Goal: Information Seeking & Learning: Learn about a topic

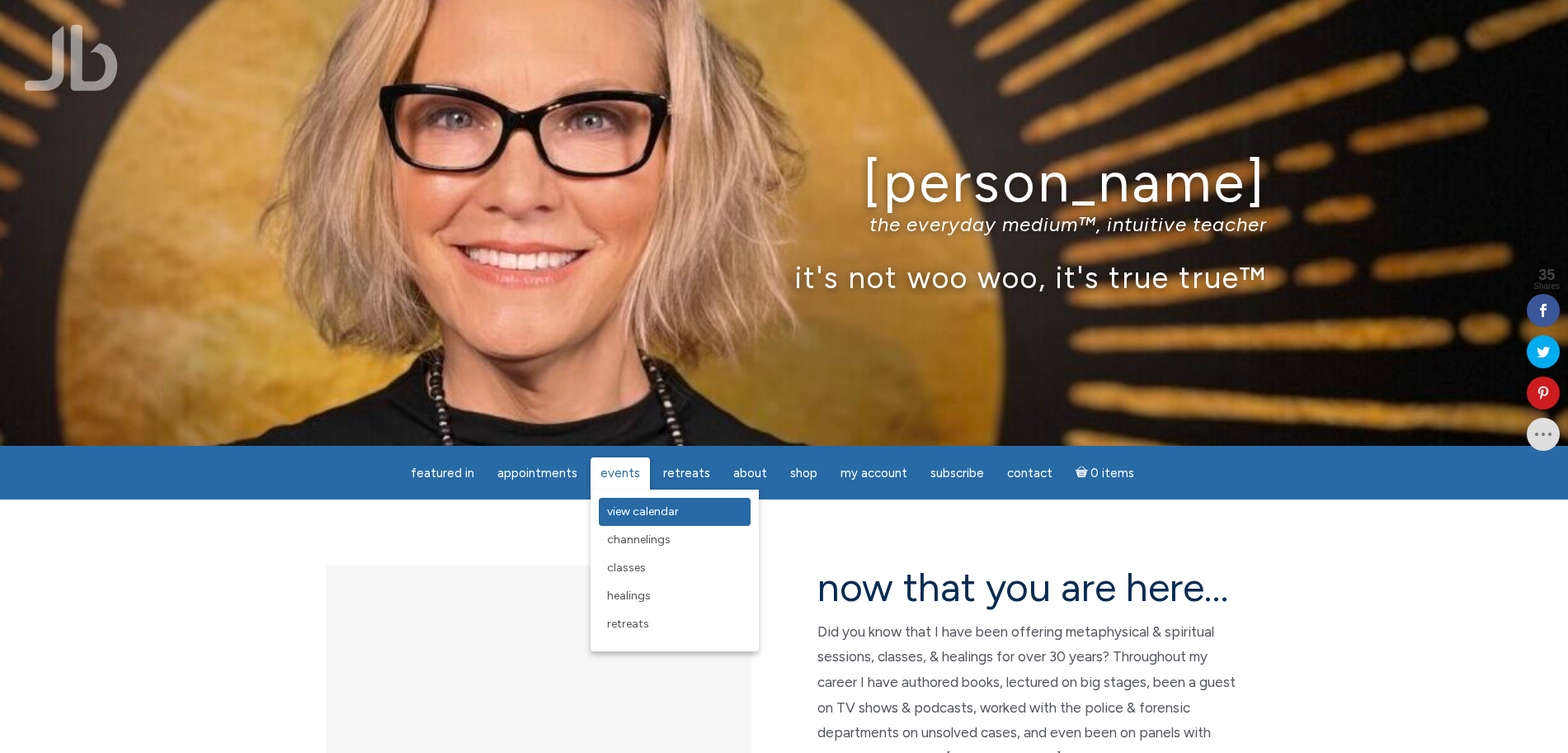
click at [641, 510] on span "View Calendar" at bounding box center [644, 512] width 72 height 14
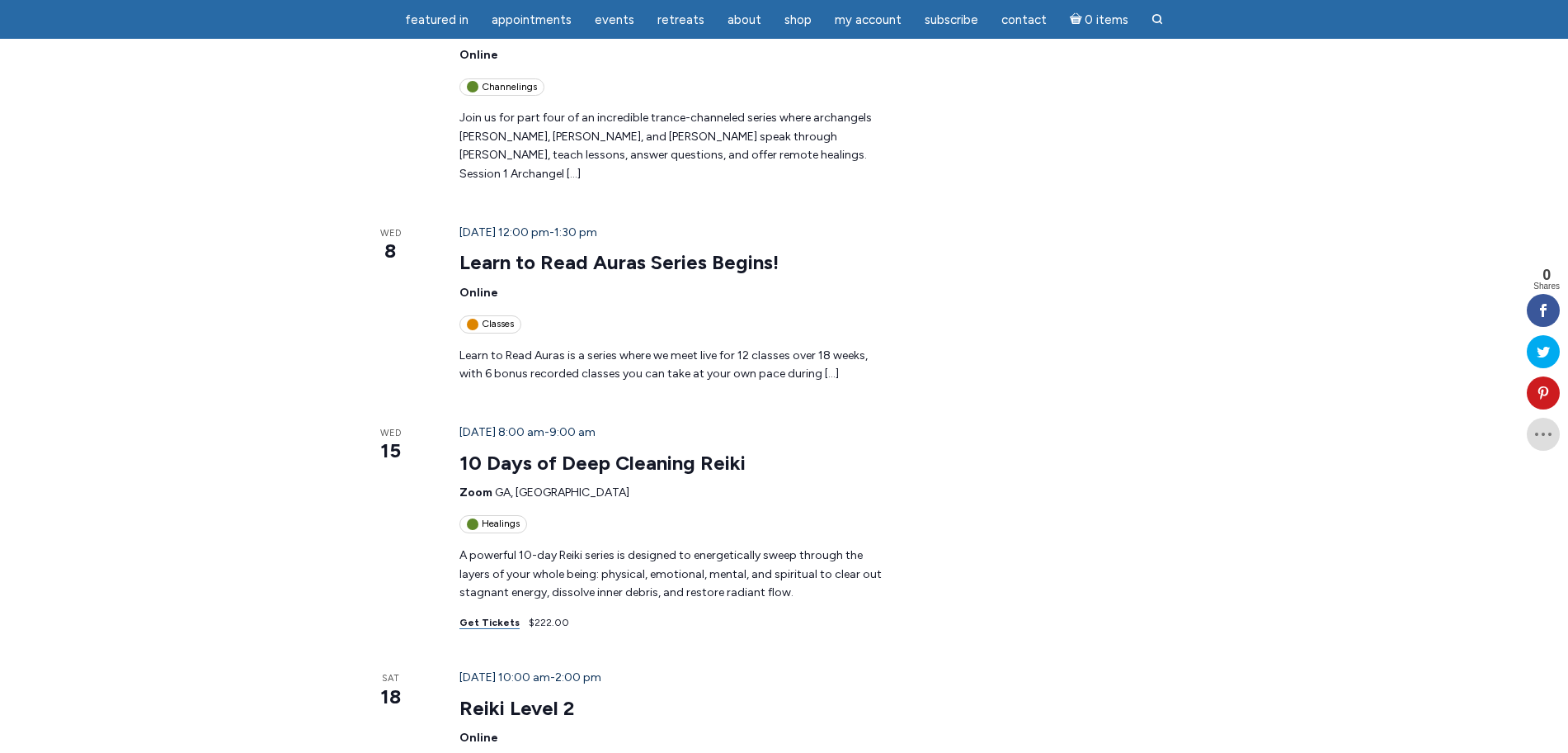
scroll to position [1227, 0]
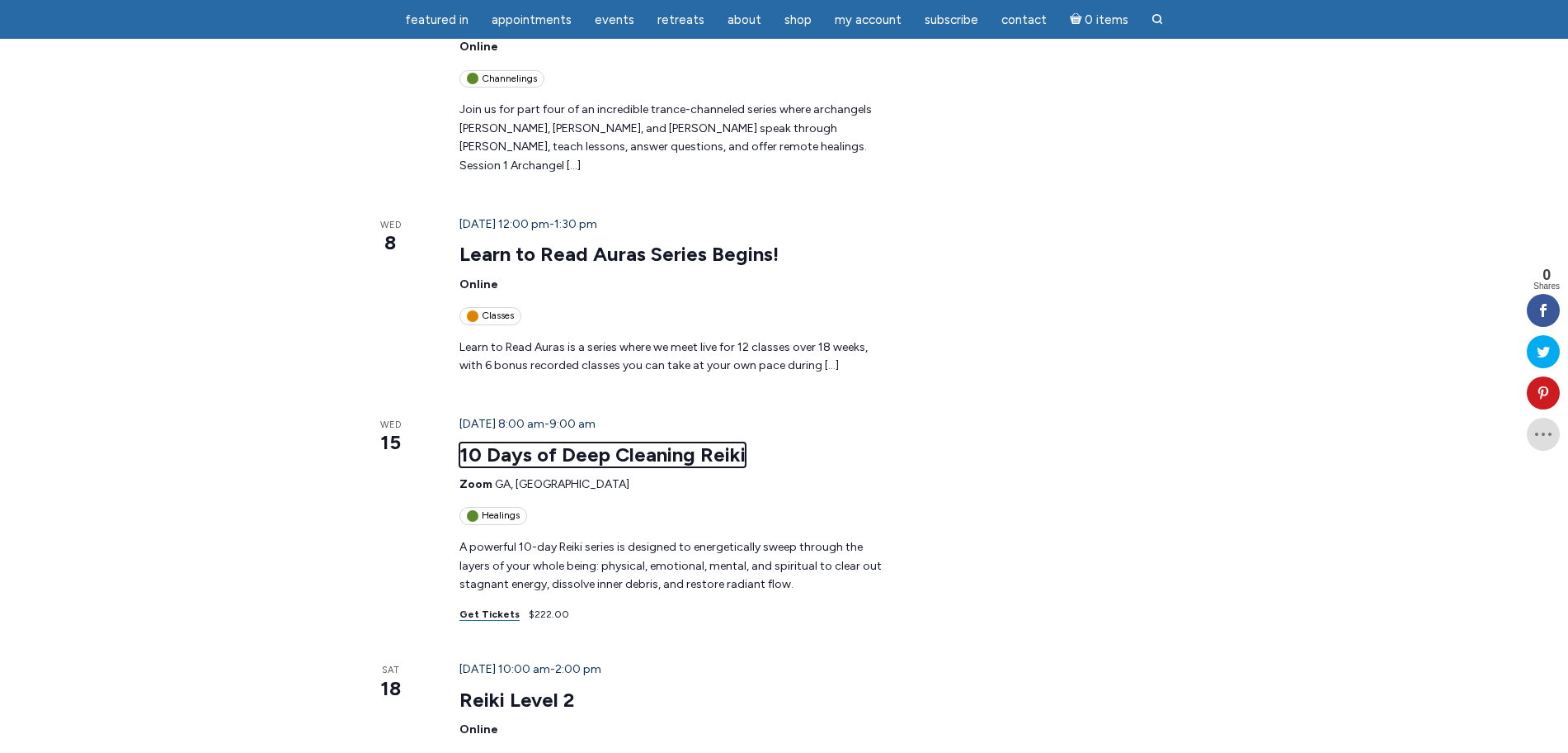
click at [588, 442] on link "10 Days of Deep Cleaning Reiki" at bounding box center [602, 454] width 286 height 25
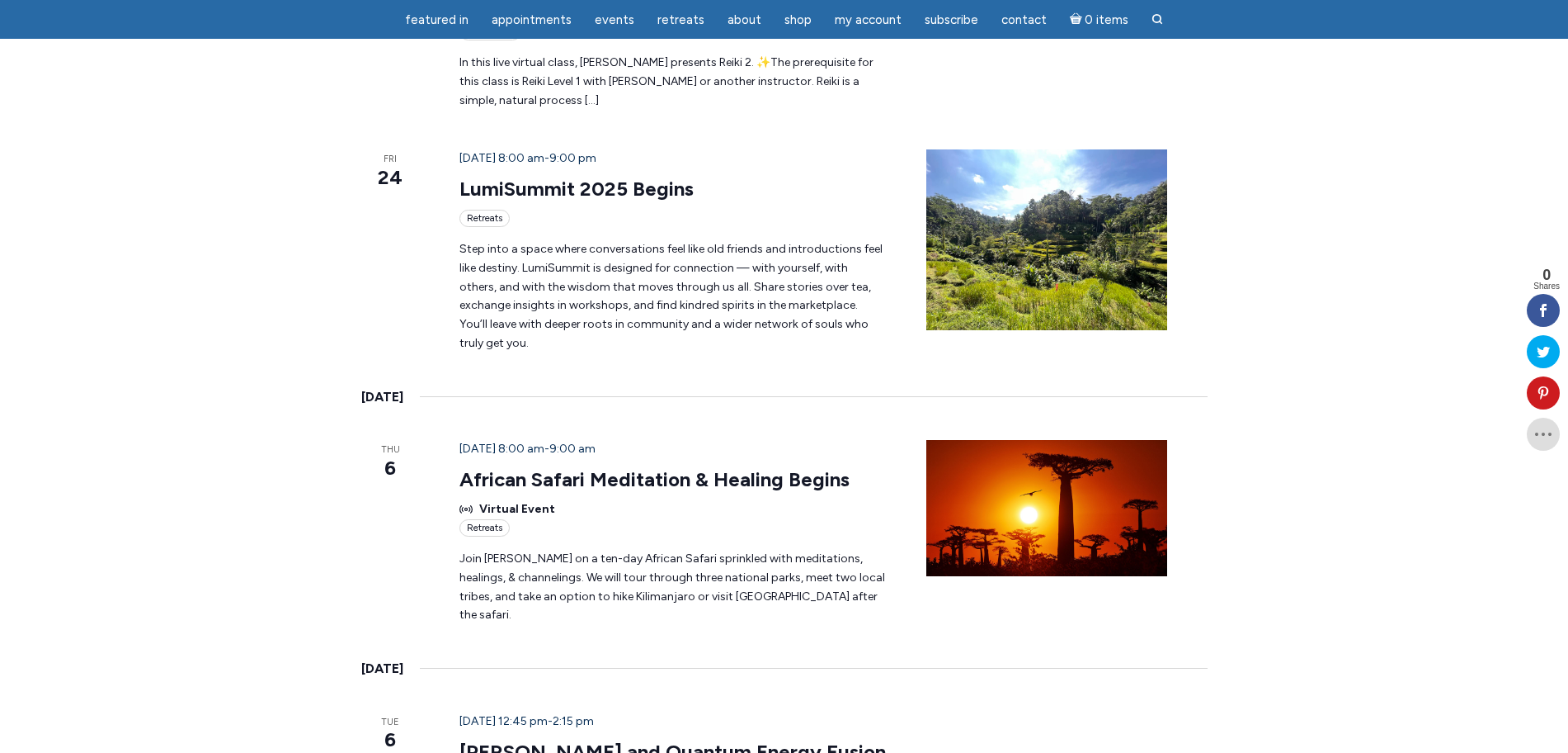
scroll to position [2108, 0]
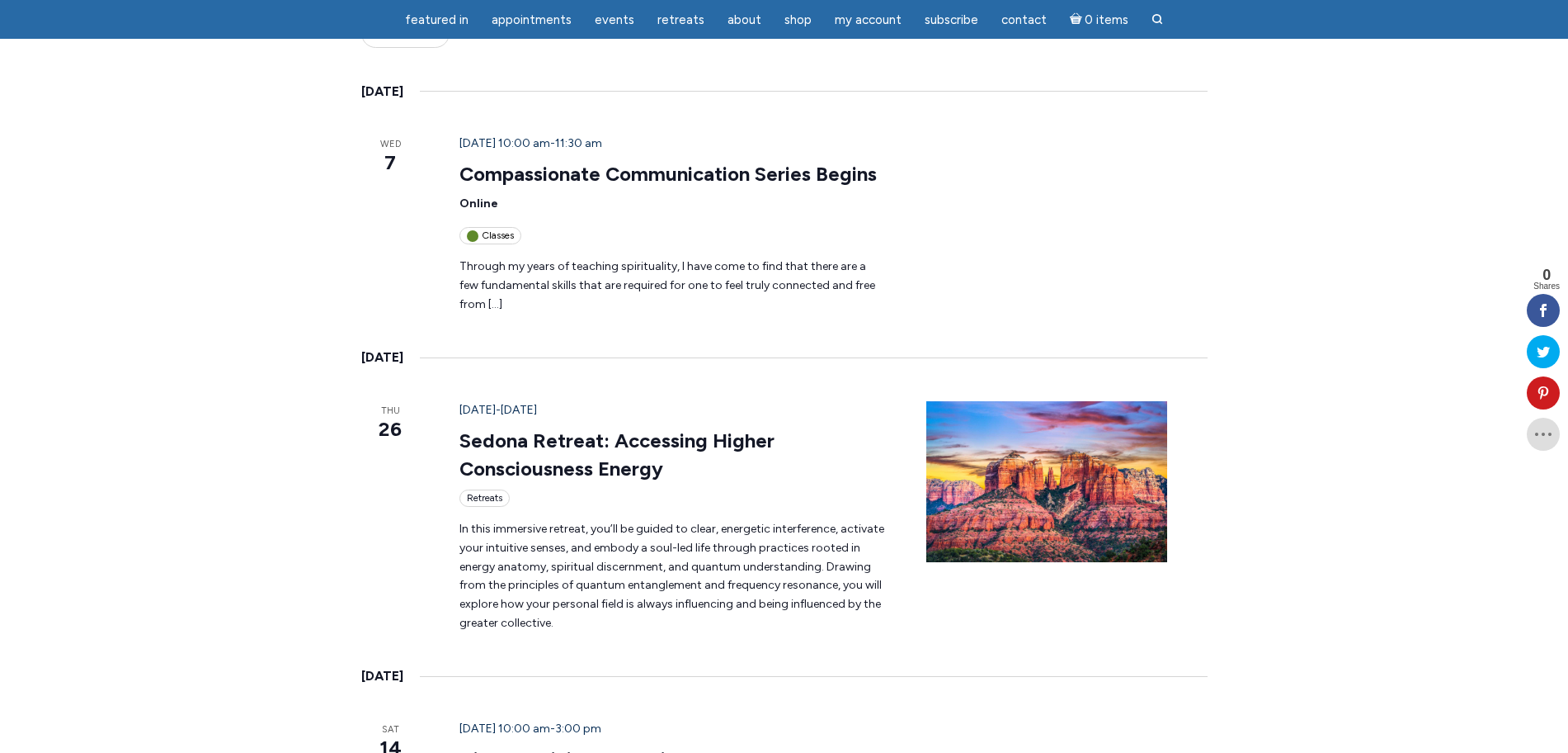
scroll to position [293, 0]
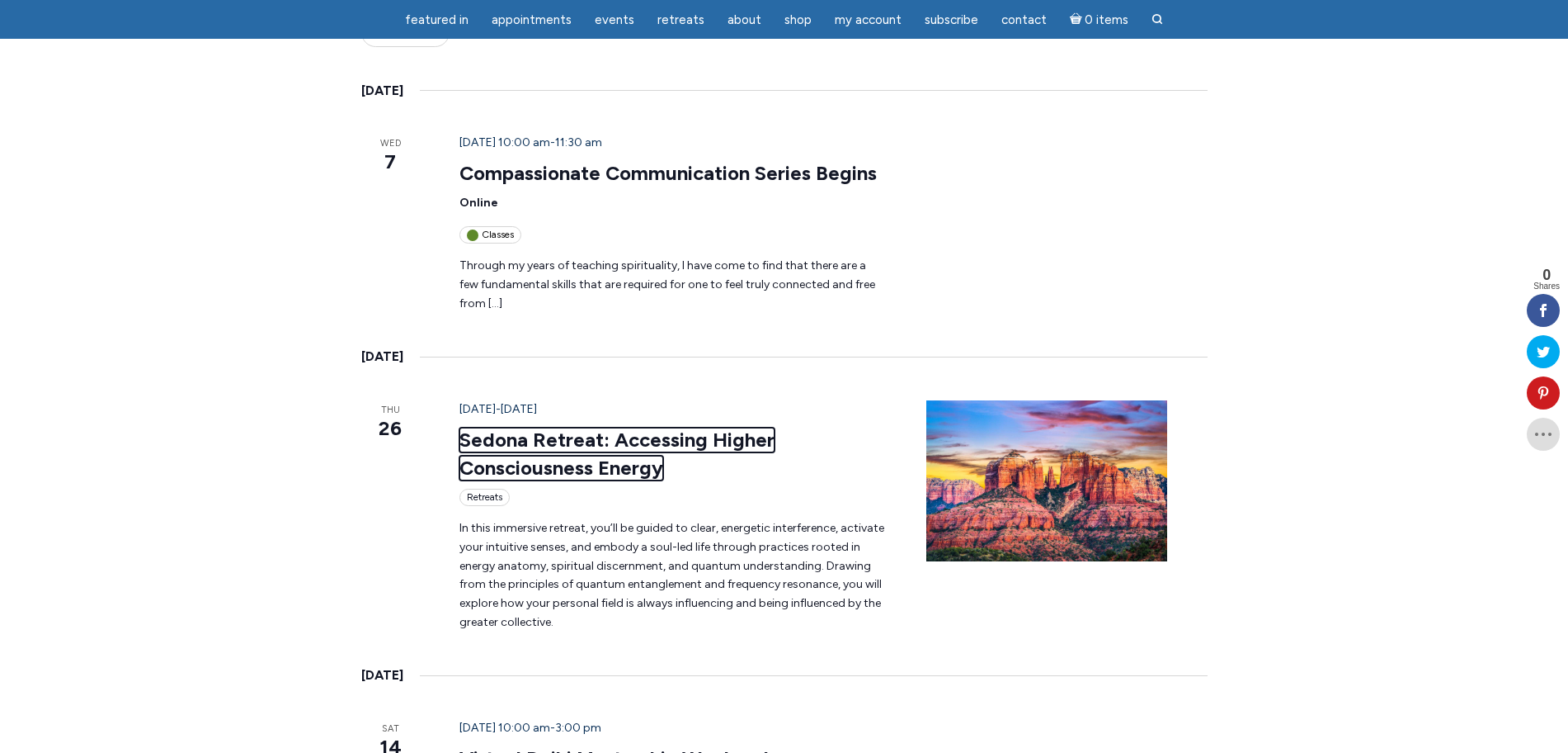
click at [614, 427] on link "Sedona Retreat: Accessing Higher Consciousness Energy" at bounding box center [617, 454] width 315 height 53
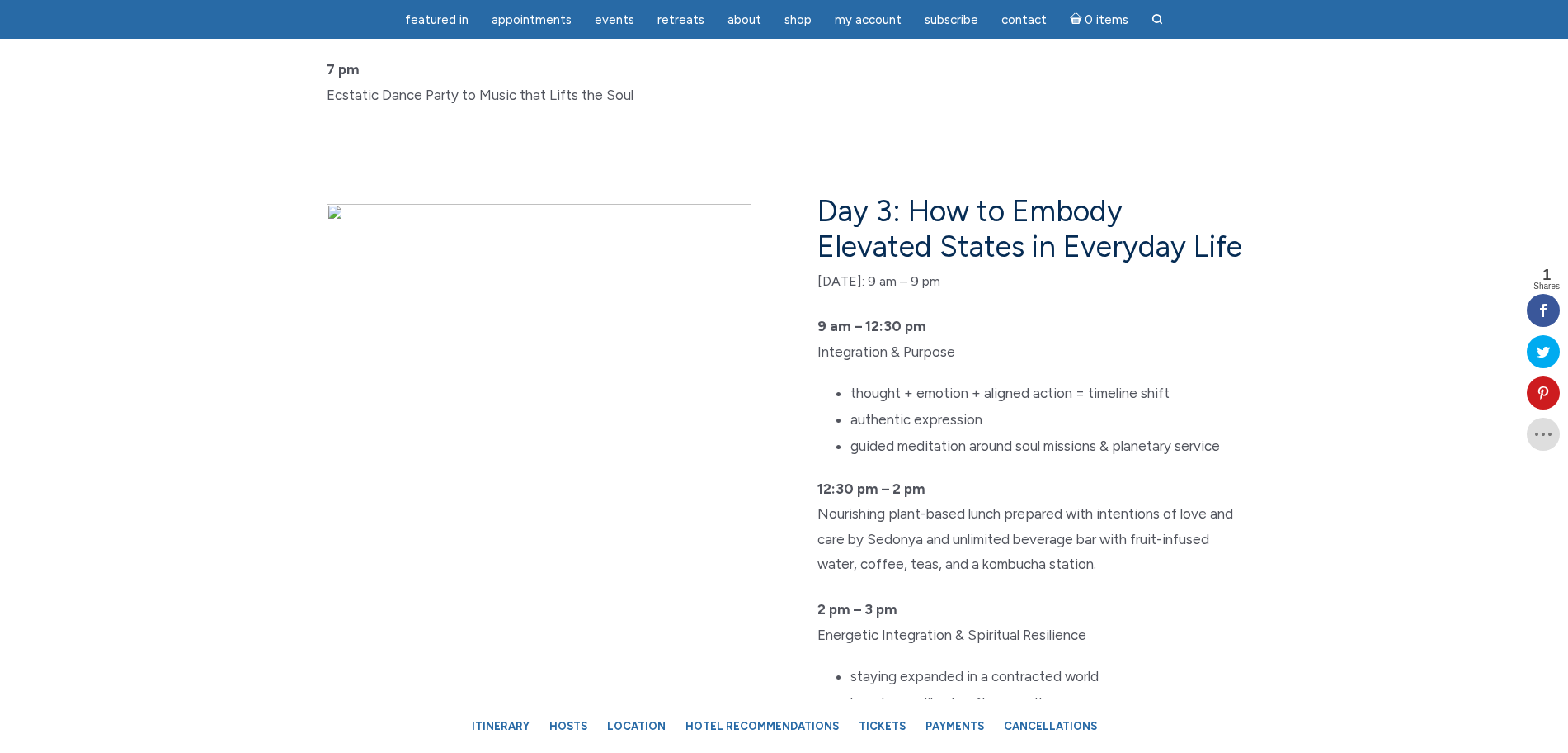
scroll to position [4156, 0]
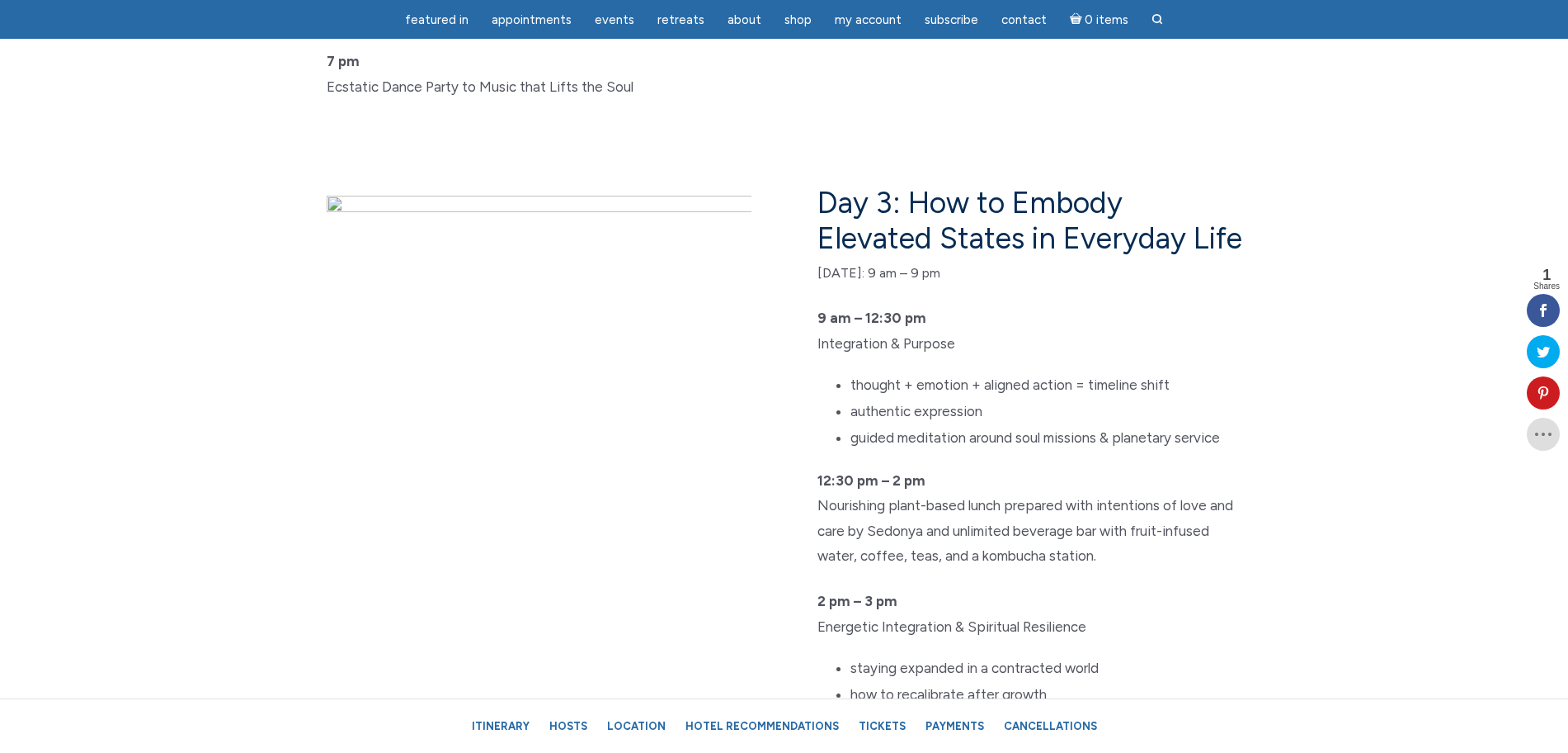
drag, startPoint x: 1311, startPoint y: 348, endPoint x: 1366, endPoint y: 266, distance: 98.7
click at [1366, 266] on section "Day 3: How to Embody Elevated States in Everyday Life Saturday, Feb. 28: 9 am –…" at bounding box center [784, 560] width 1568 height 882
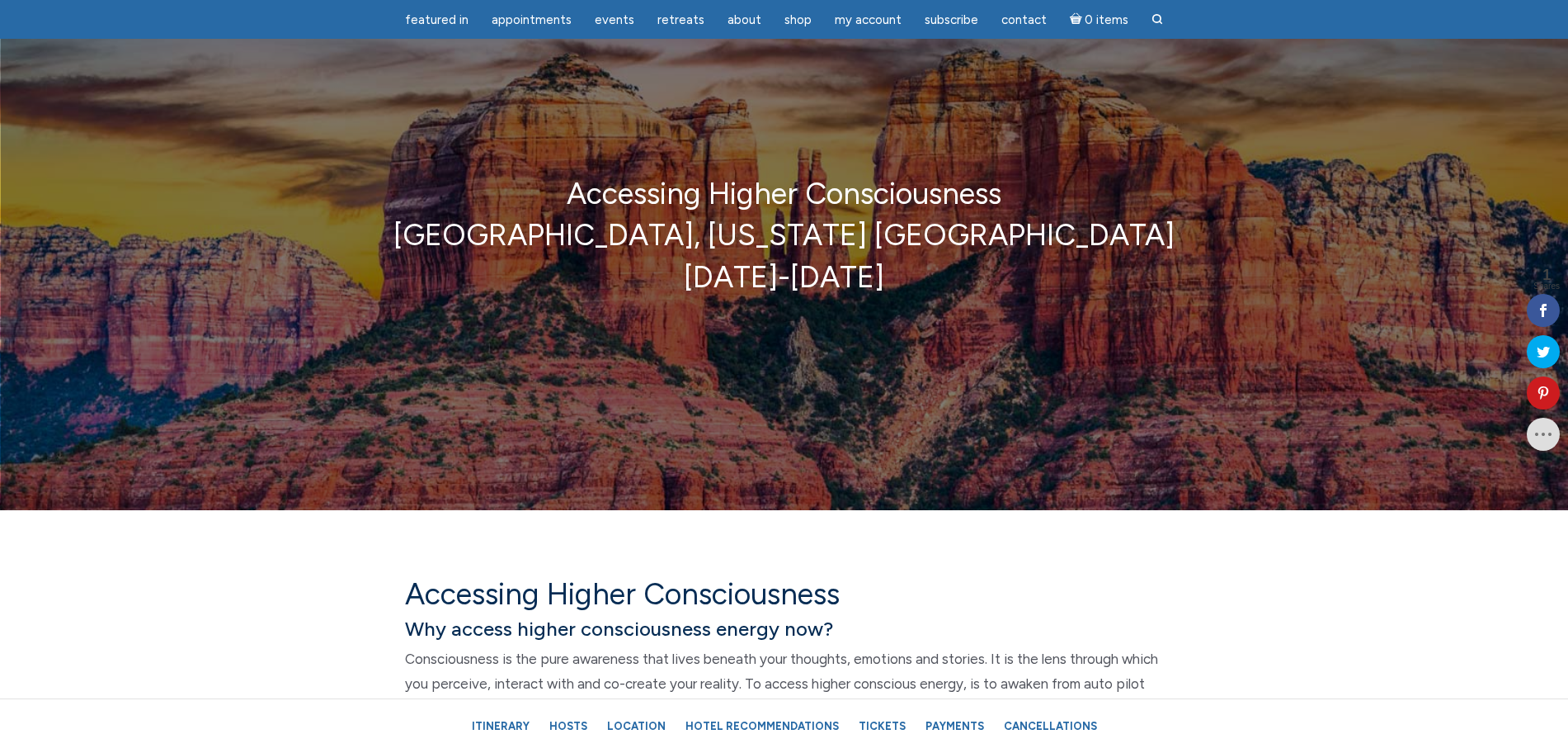
scroll to position [0, 0]
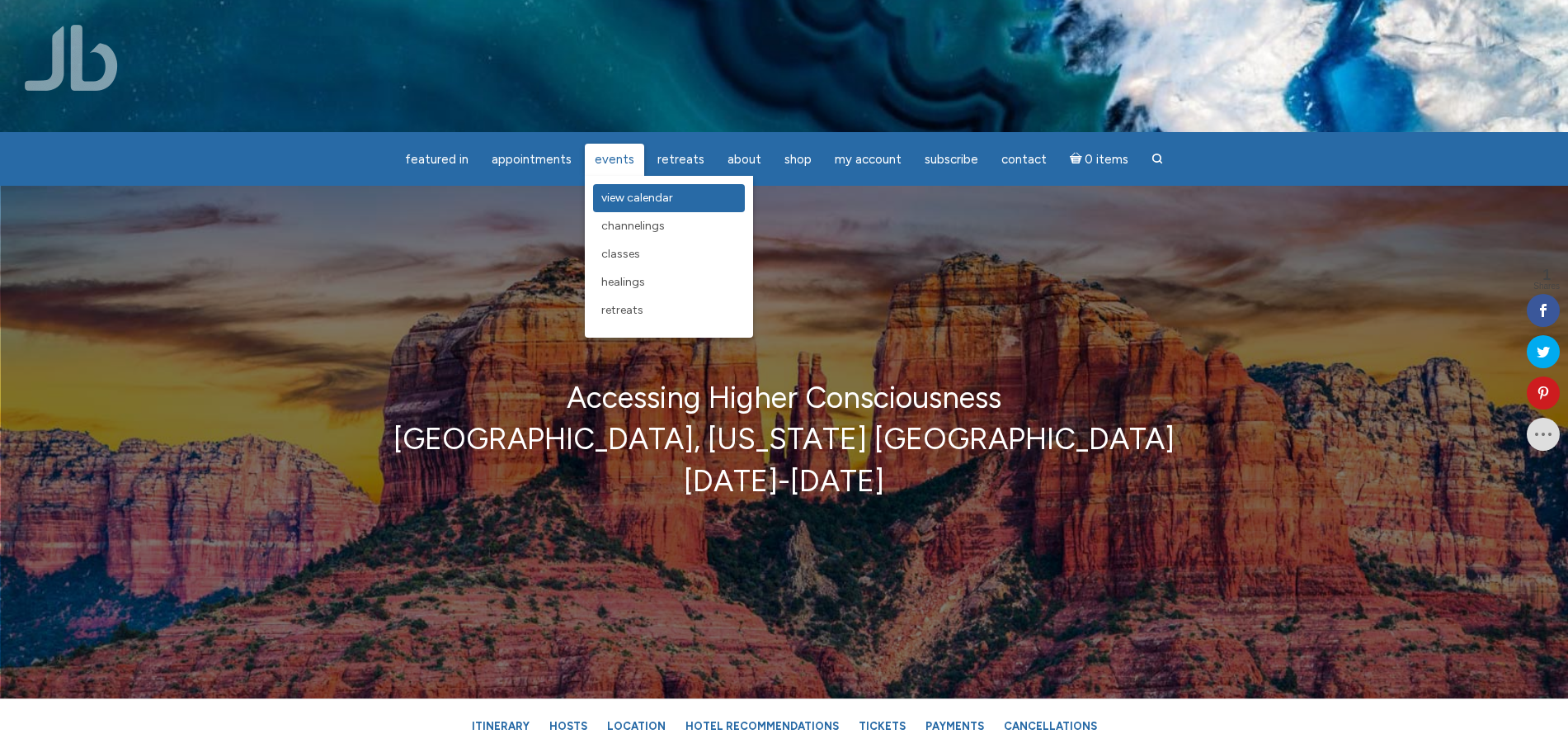
click at [654, 203] on span "View Calendar" at bounding box center [637, 197] width 72 height 14
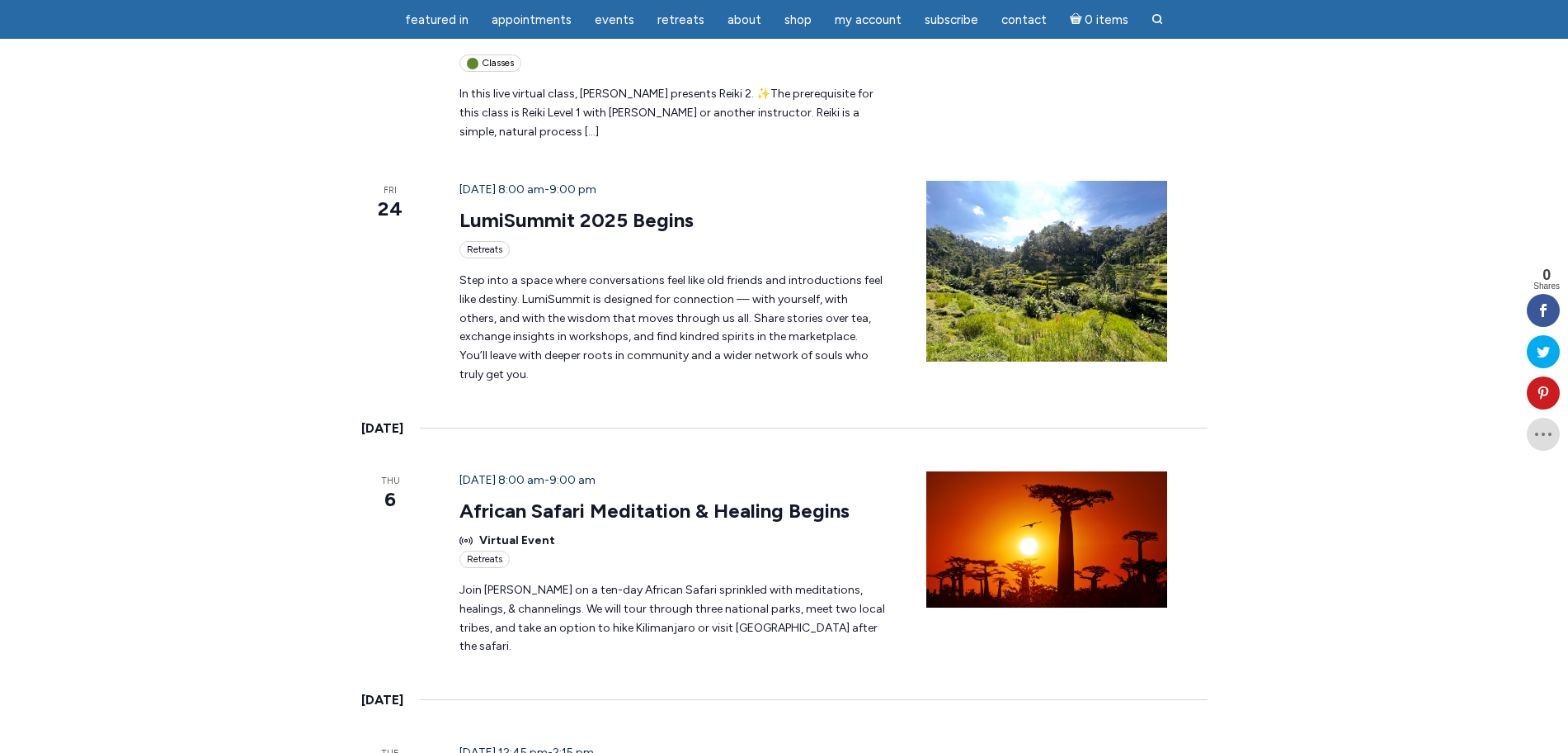
scroll to position [1960, 0]
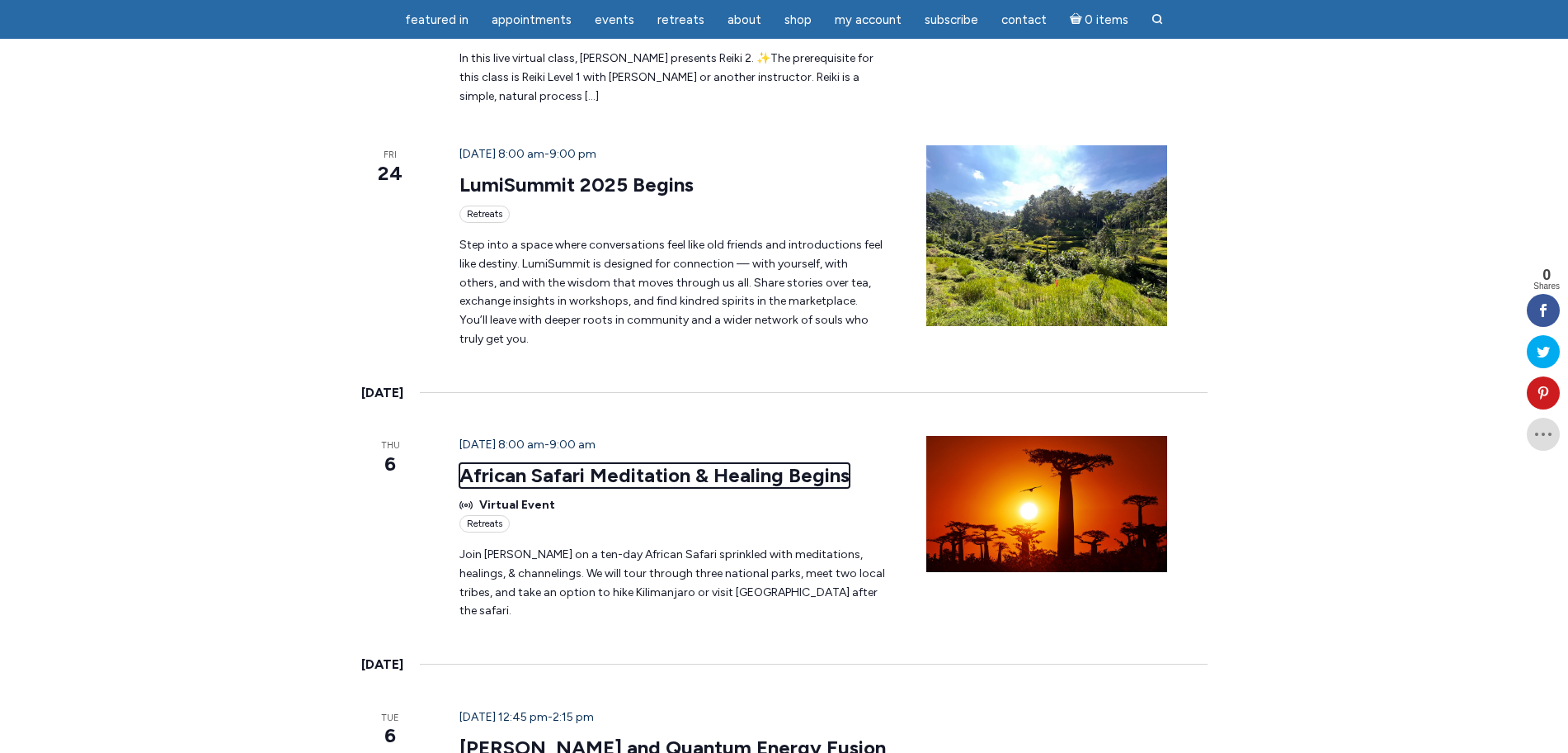
click at [545, 463] on link "African Safari Meditation & Healing Begins" at bounding box center [654, 476] width 390 height 25
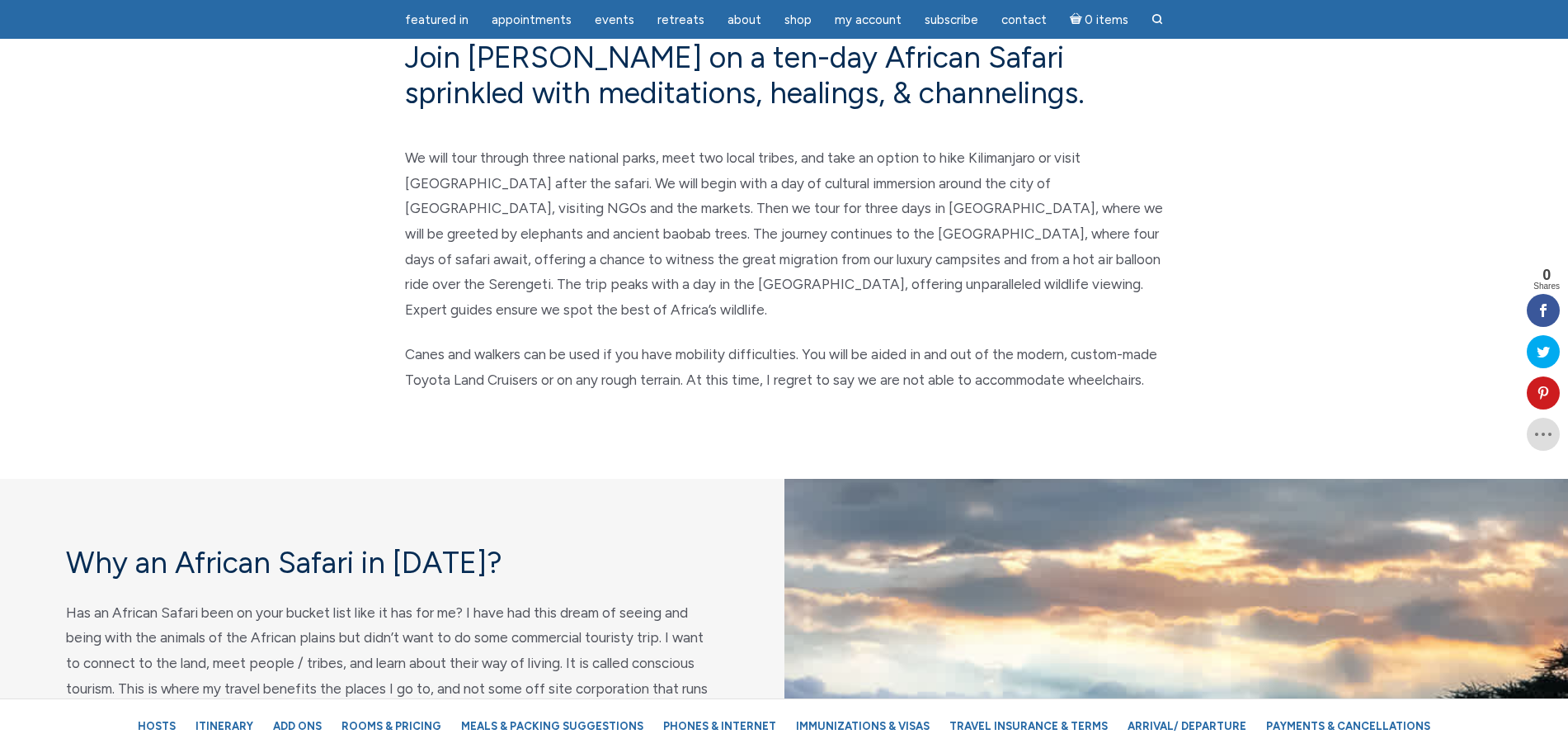
scroll to position [928, 0]
